Goal: Navigation & Orientation: Find specific page/section

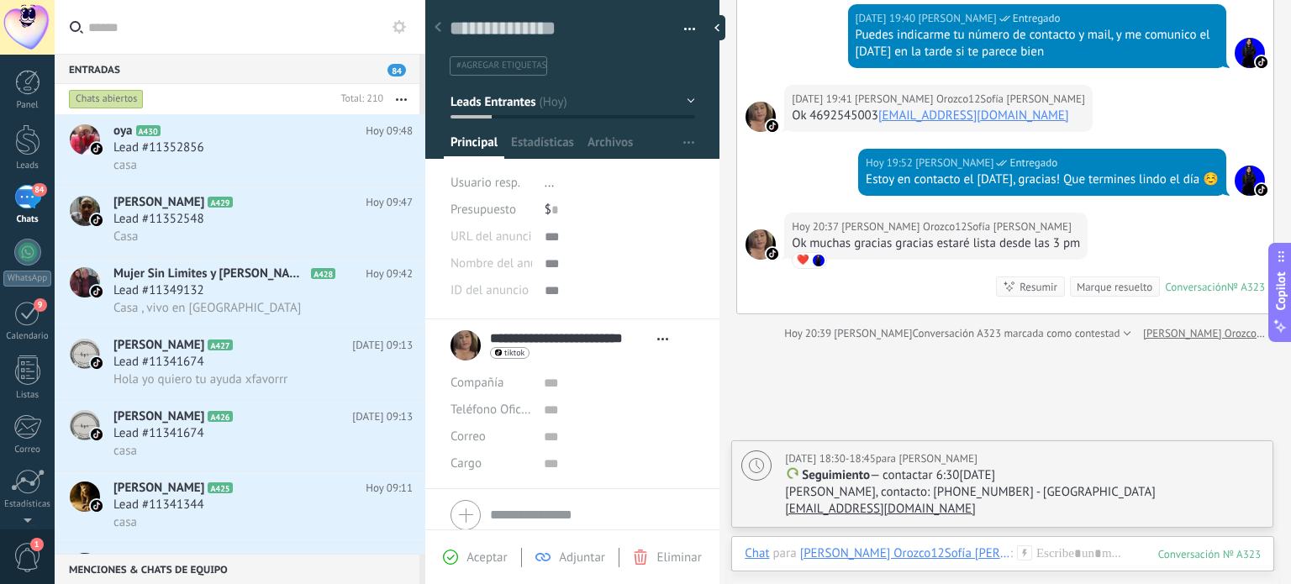
click at [34, 553] on span "1" at bounding box center [27, 557] width 29 height 29
click at [24, 554] on span "1" at bounding box center [27, 557] width 29 height 29
click at [10, 557] on div "1" at bounding box center [27, 556] width 55 height 55
click at [30, 557] on span "1" at bounding box center [27, 557] width 29 height 29
click at [28, 556] on span "1" at bounding box center [27, 557] width 29 height 29
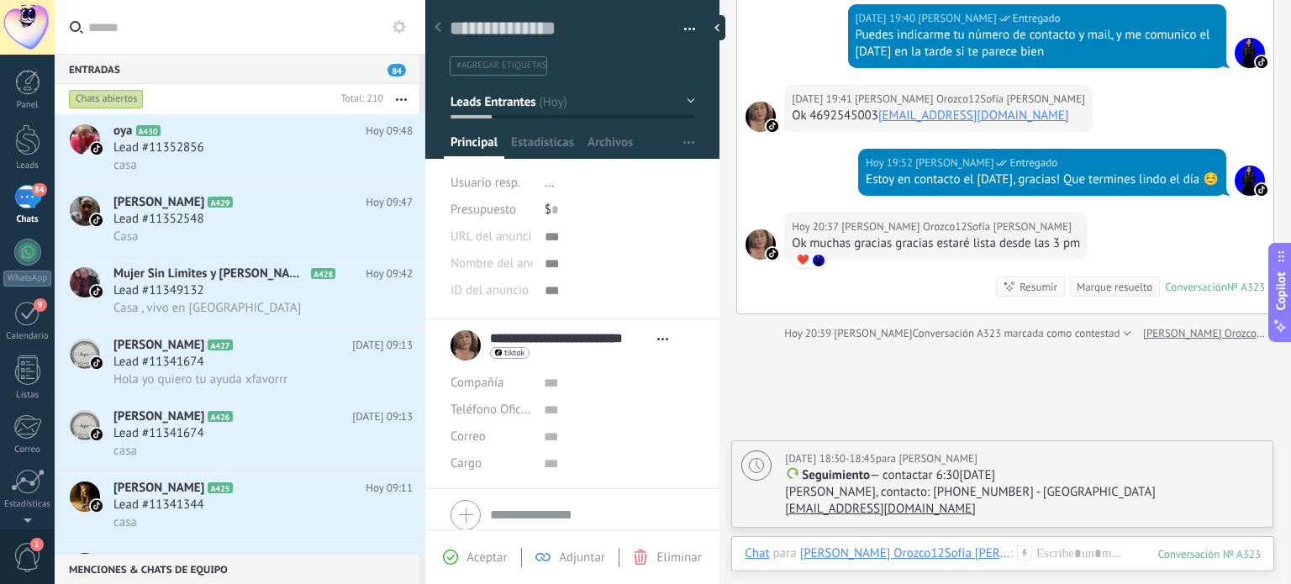
click at [25, 130] on div at bounding box center [27, 139] width 25 height 31
click at [951, 415] on body ".abecls-1,.abecls-2{fill-rule:evenodd}.abecls-2{fill:#fff} .abhcls-1{fill:none}…" at bounding box center [645, 292] width 1291 height 584
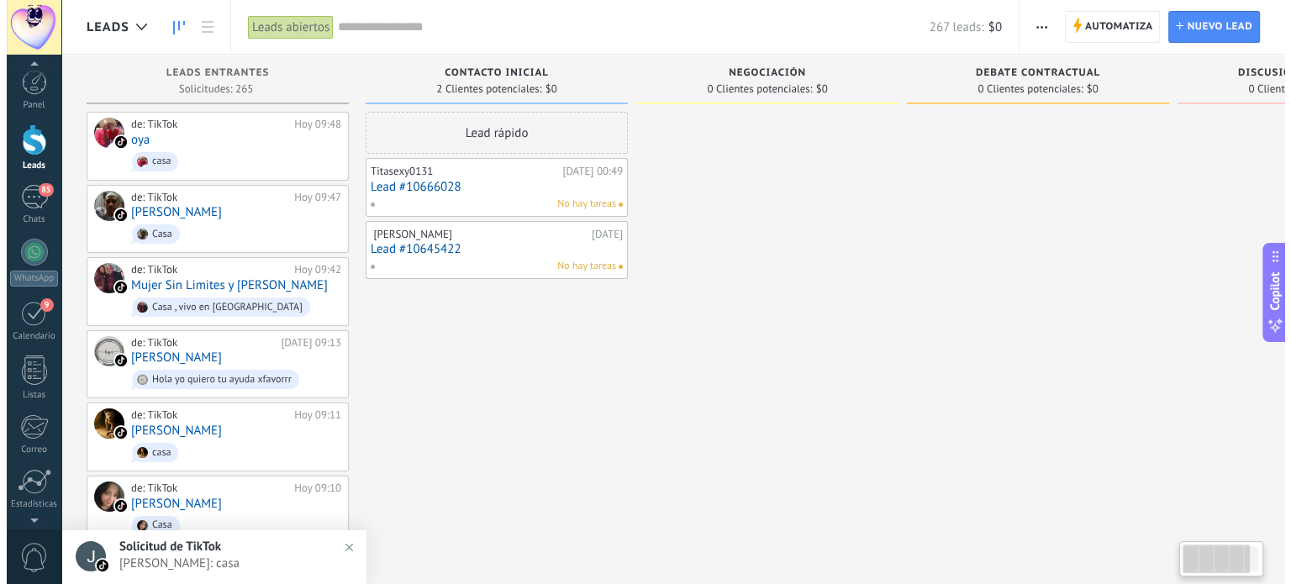
scroll to position [5, 0]
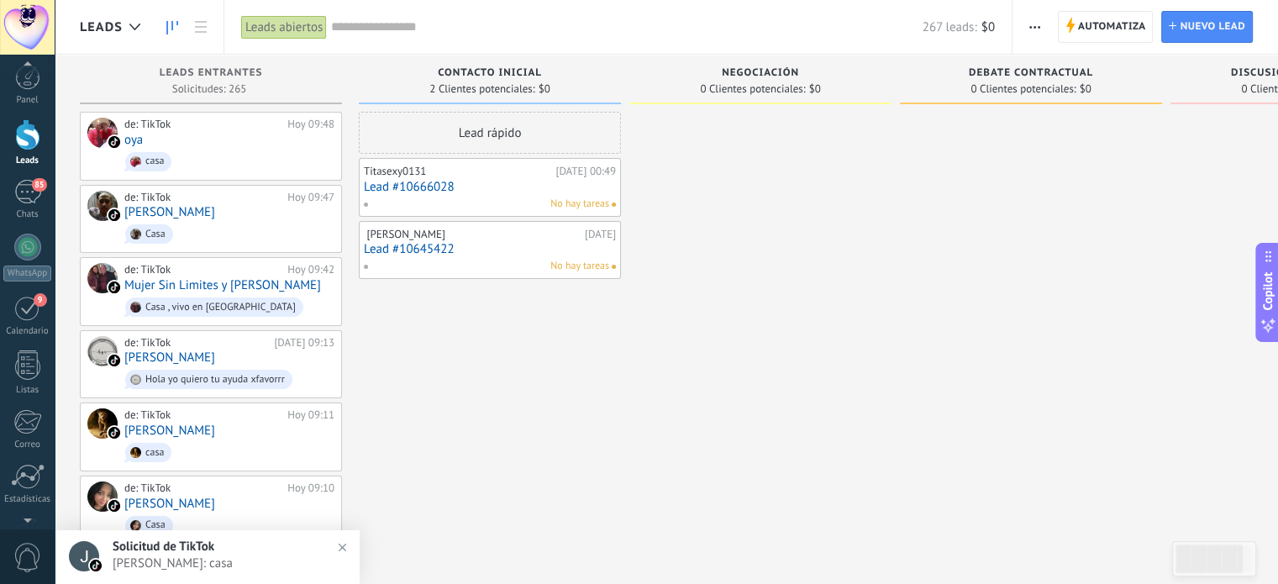
click at [26, 538] on div "0" at bounding box center [27, 556] width 55 height 55
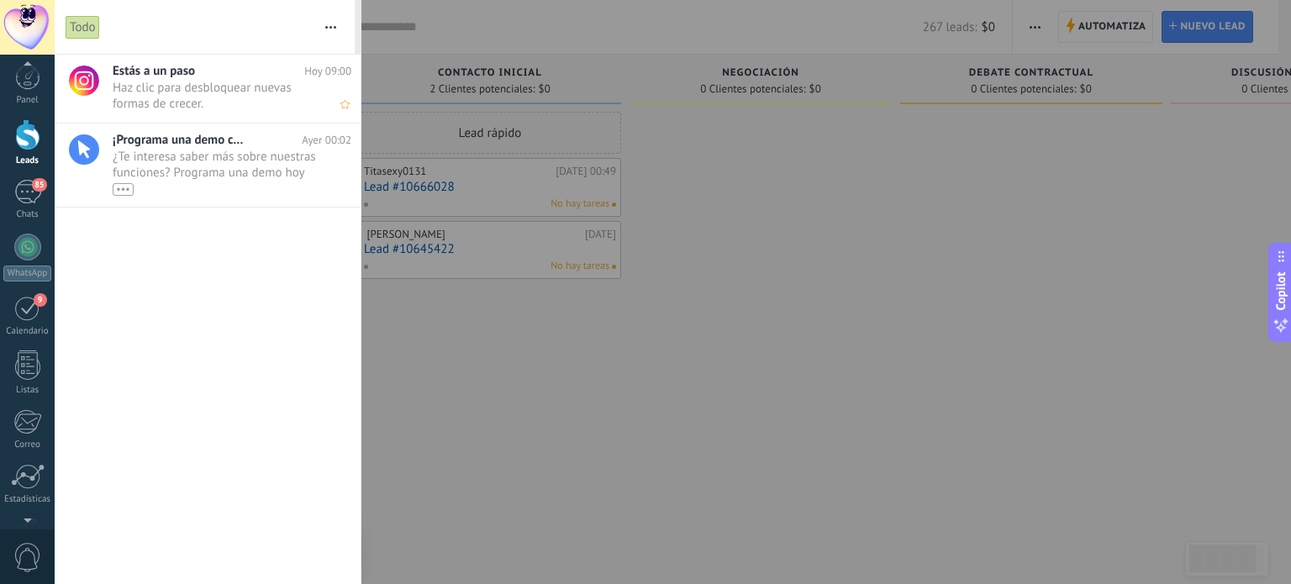
scroll to position [0, 0]
click at [335, 27] on use "button" at bounding box center [330, 27] width 11 height 3
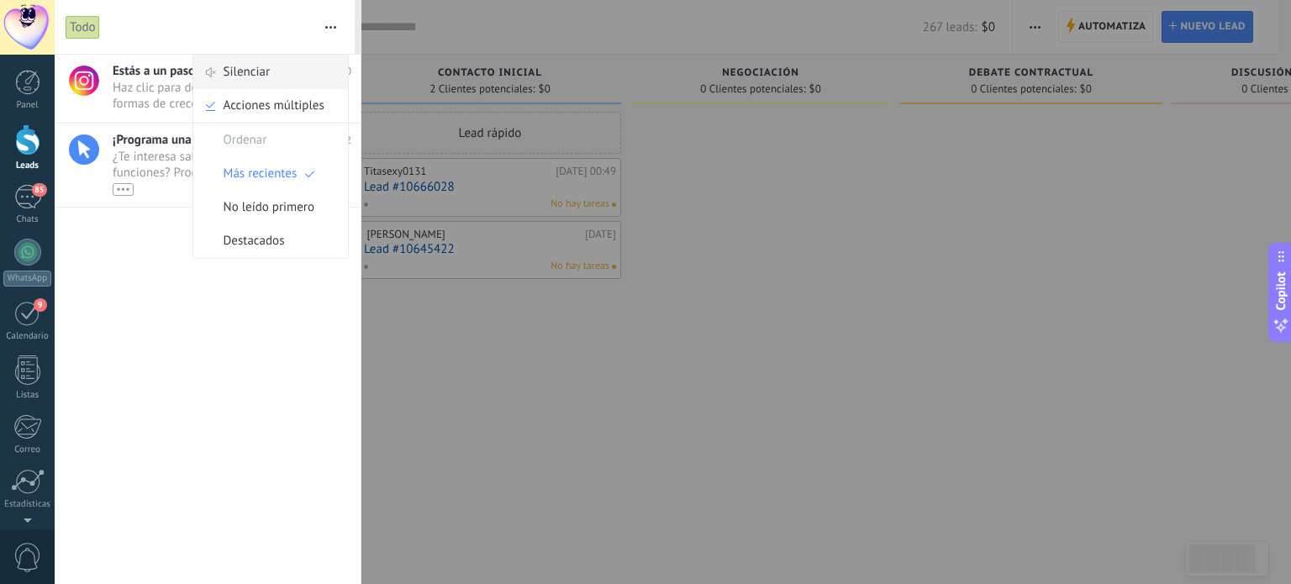
click at [241, 62] on span "Silenciar" at bounding box center [247, 72] width 47 height 34
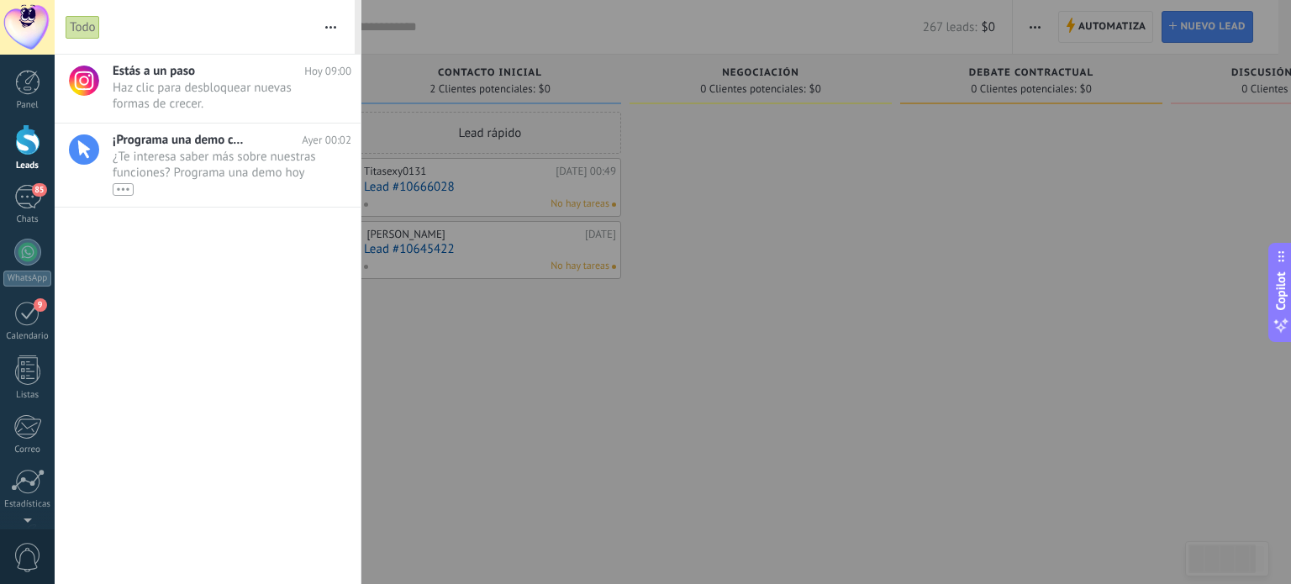
click at [20, 182] on div "Panel Leads 85 Chats WhatsApp Clientes 9" at bounding box center [27, 357] width 55 height 575
click at [24, 195] on div "85" at bounding box center [27, 197] width 27 height 24
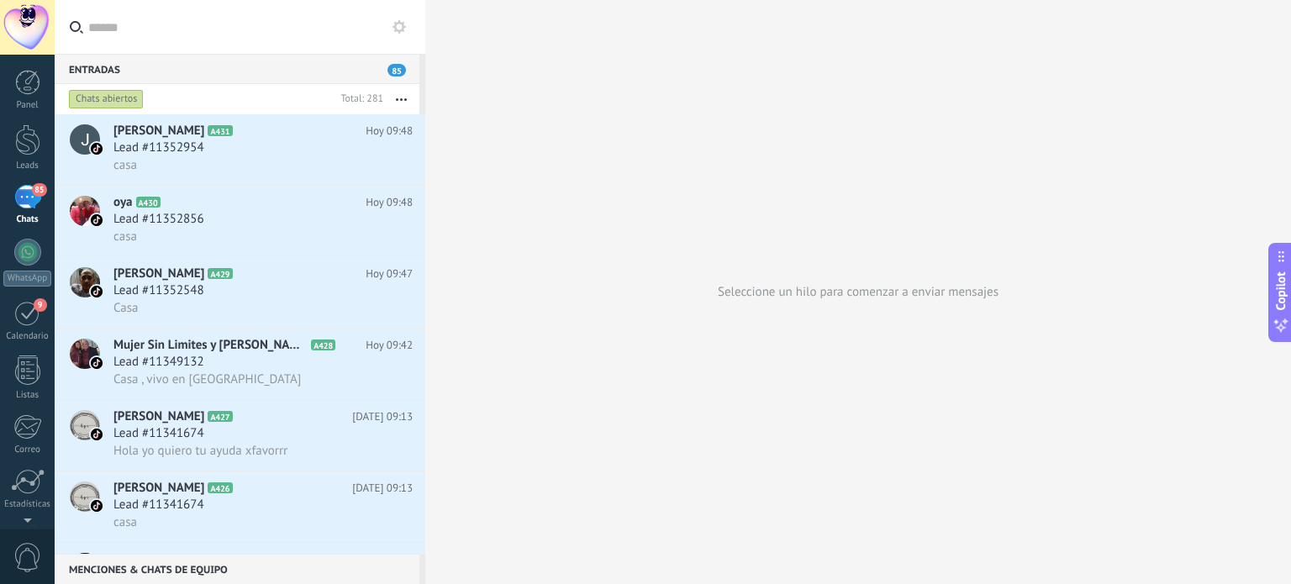
click at [401, 94] on button "button" at bounding box center [401, 99] width 36 height 30
